Goal: Navigation & Orientation: Go to known website

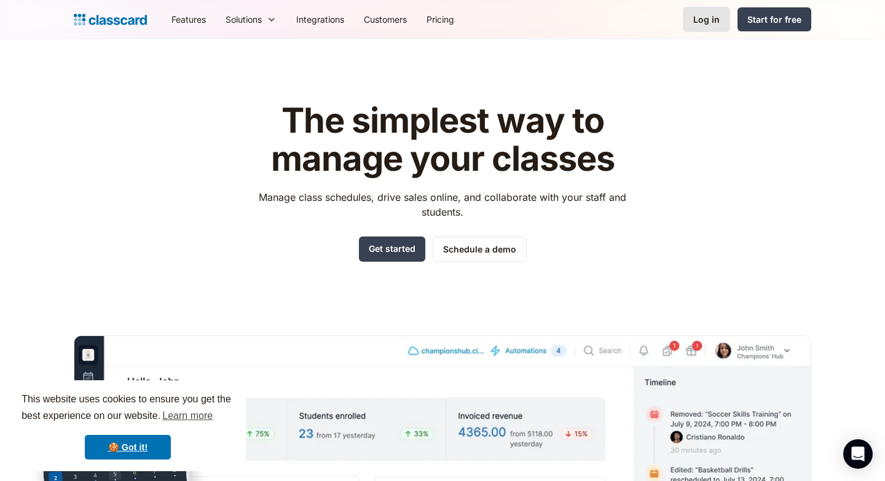
click at [698, 15] on div "Log in" at bounding box center [706, 19] width 26 height 13
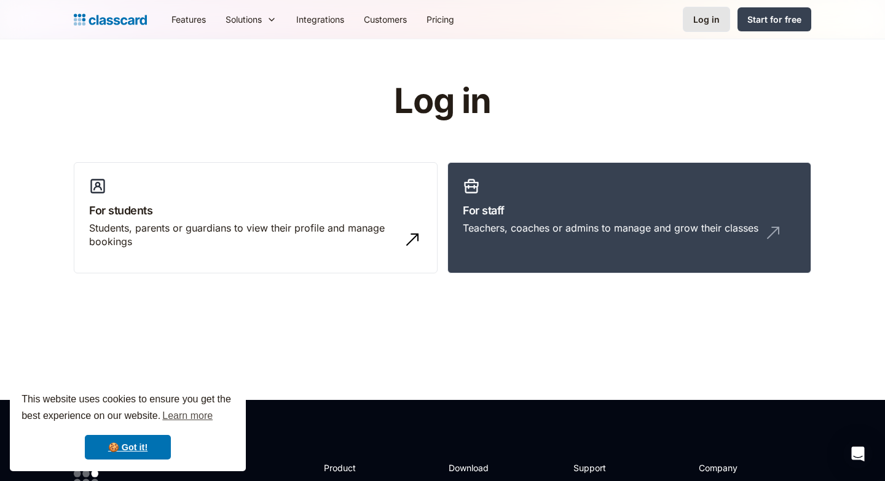
click at [703, 22] on div "Log in" at bounding box center [706, 19] width 26 height 13
click at [133, 447] on link "🍪 Got it!" at bounding box center [128, 447] width 86 height 25
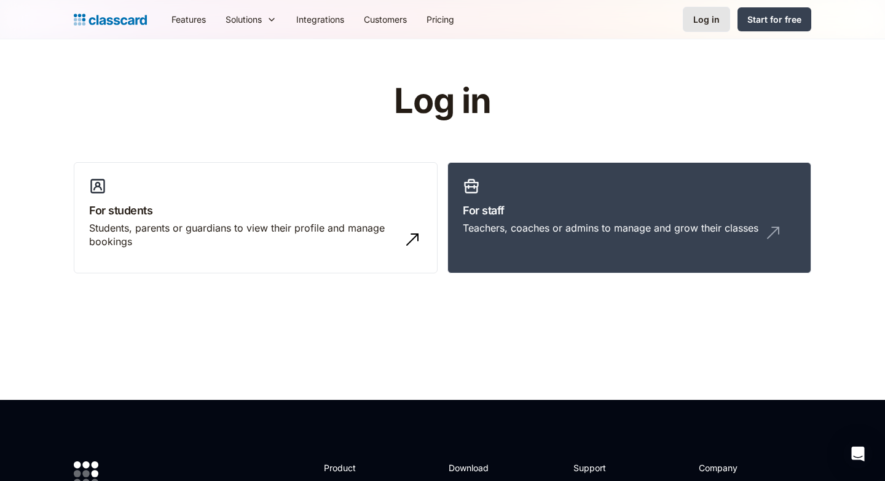
click at [708, 15] on div "Log in" at bounding box center [706, 19] width 26 height 13
click at [579, 211] on h3 "For staff" at bounding box center [629, 210] width 333 height 17
